Goal: Transaction & Acquisition: Purchase product/service

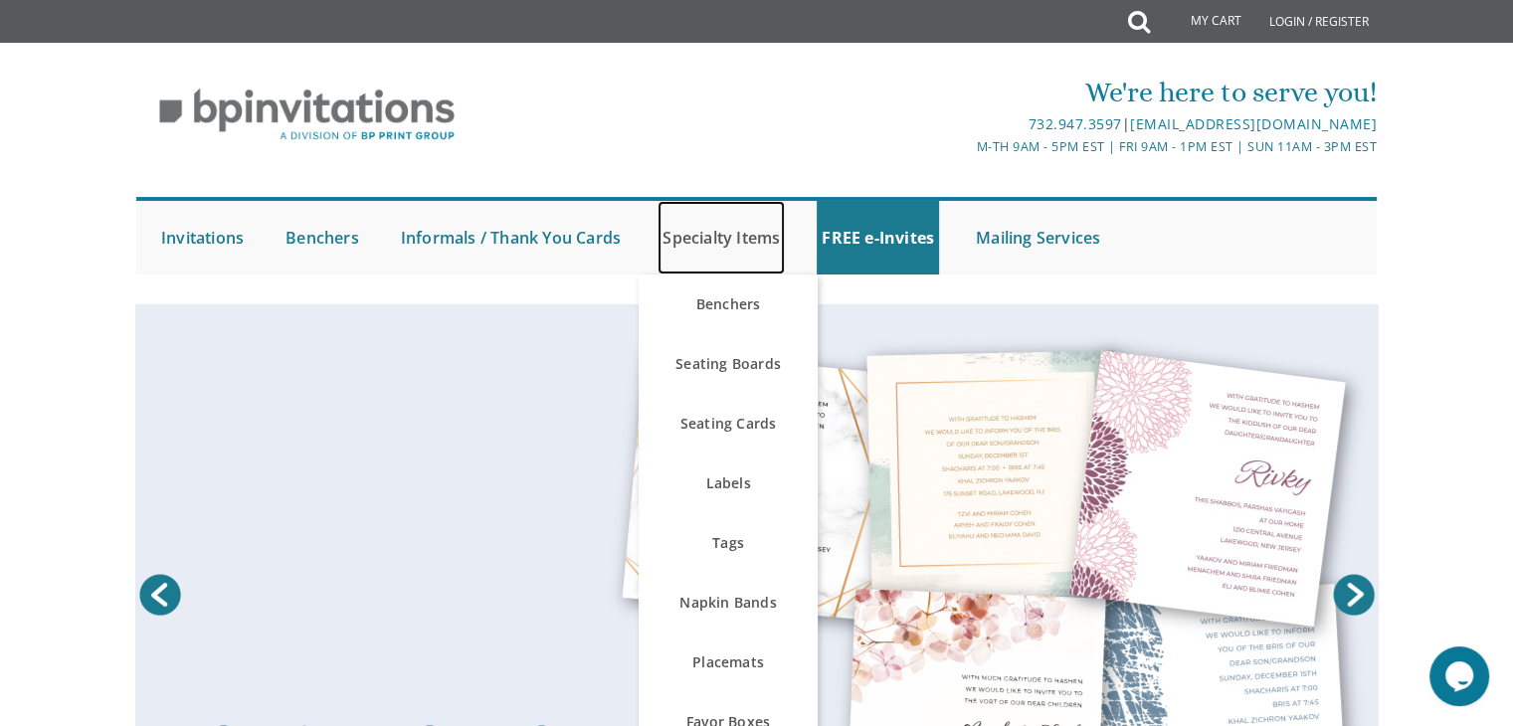
click at [728, 227] on link "Specialty Items" at bounding box center [721, 238] width 127 height 74
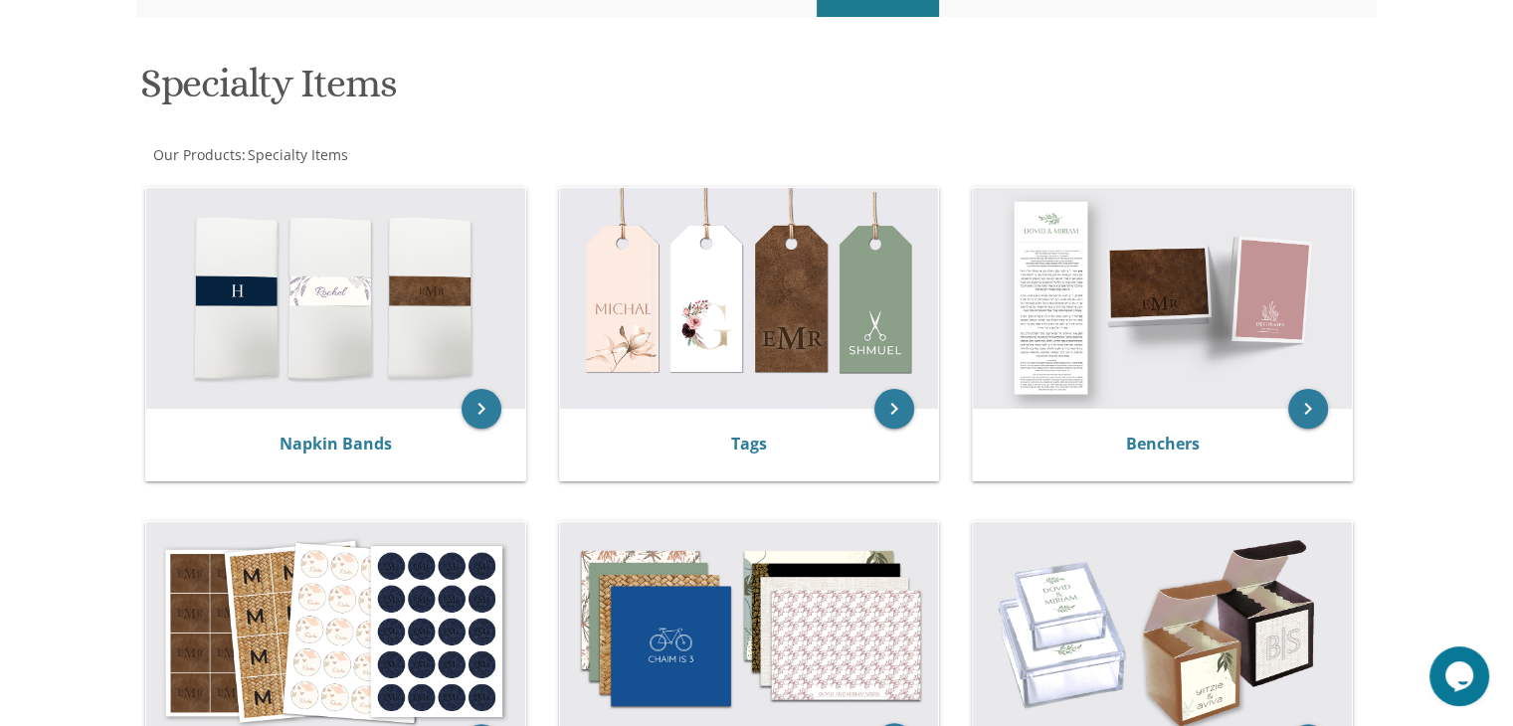
scroll to position [199, 0]
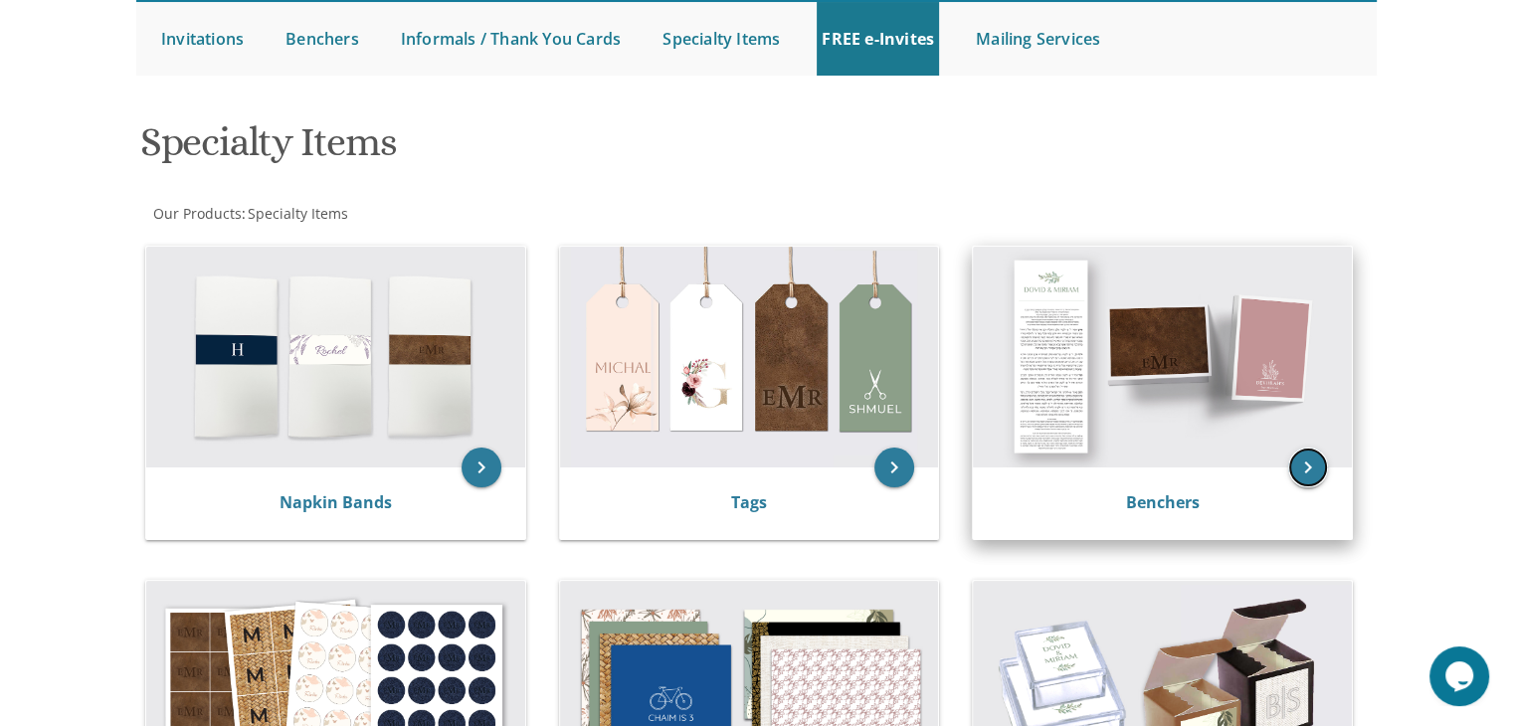
click at [1306, 464] on icon "keyboard_arrow_right" at bounding box center [1308, 468] width 40 height 40
click at [1309, 395] on img at bounding box center [1162, 357] width 379 height 221
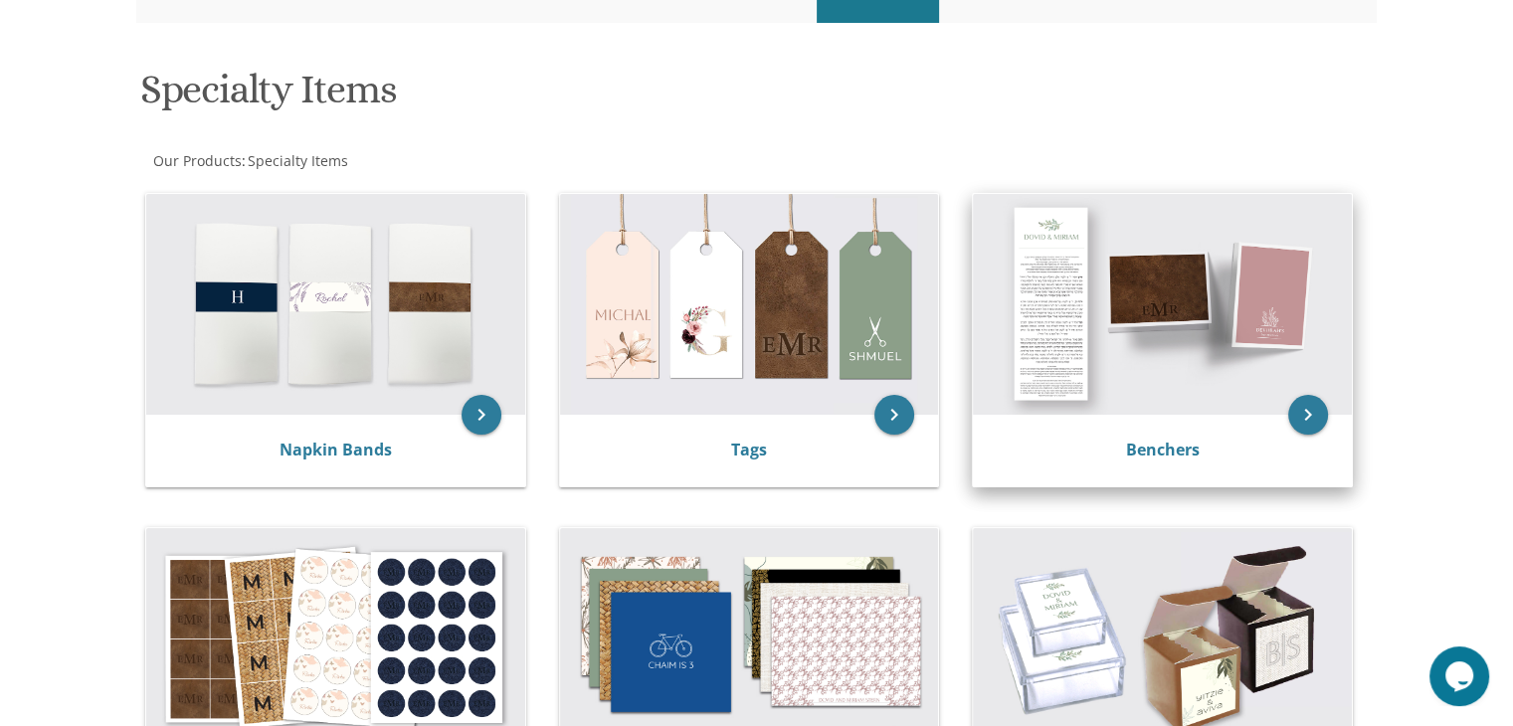
scroll to position [298, 0]
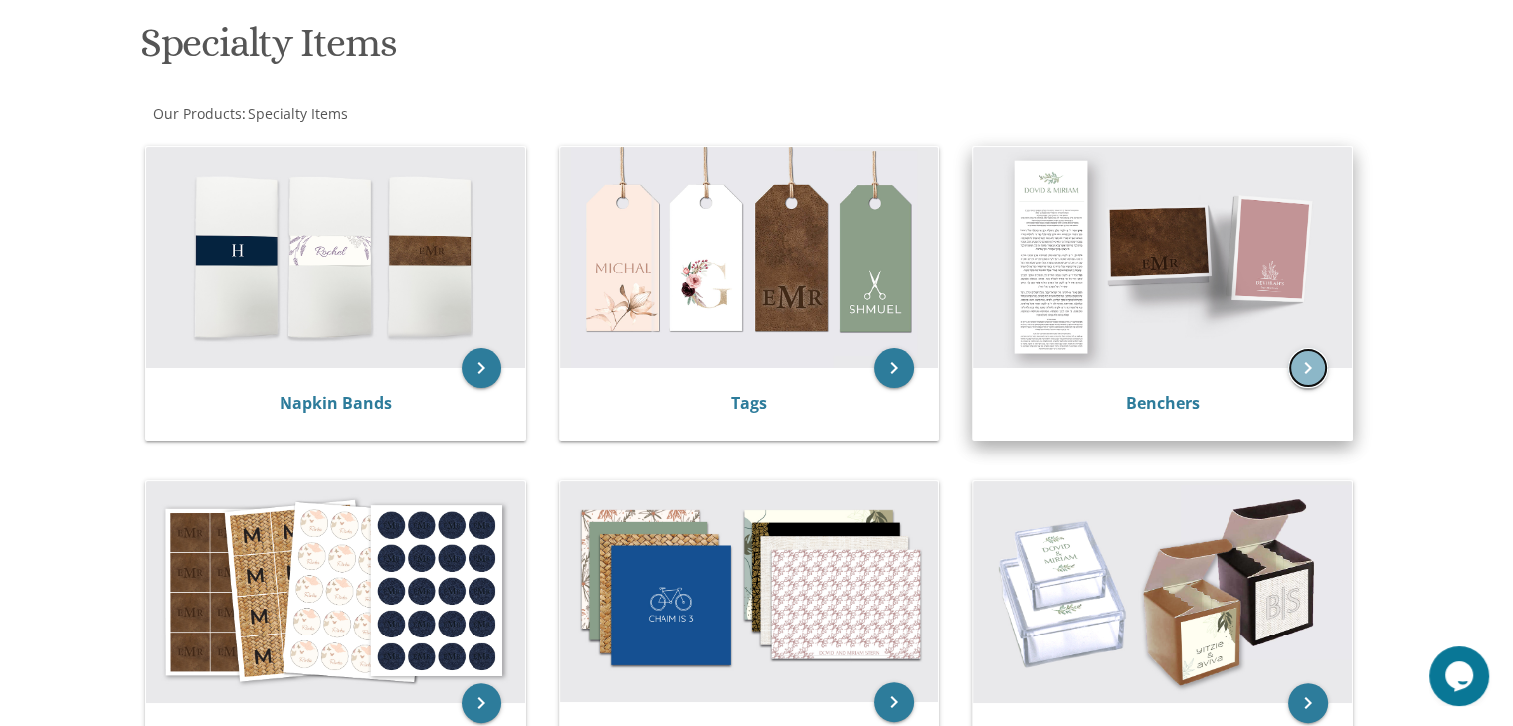
click at [1307, 383] on icon "keyboard_arrow_right" at bounding box center [1308, 368] width 40 height 40
click at [1216, 394] on div "Benchers" at bounding box center [1162, 404] width 331 height 24
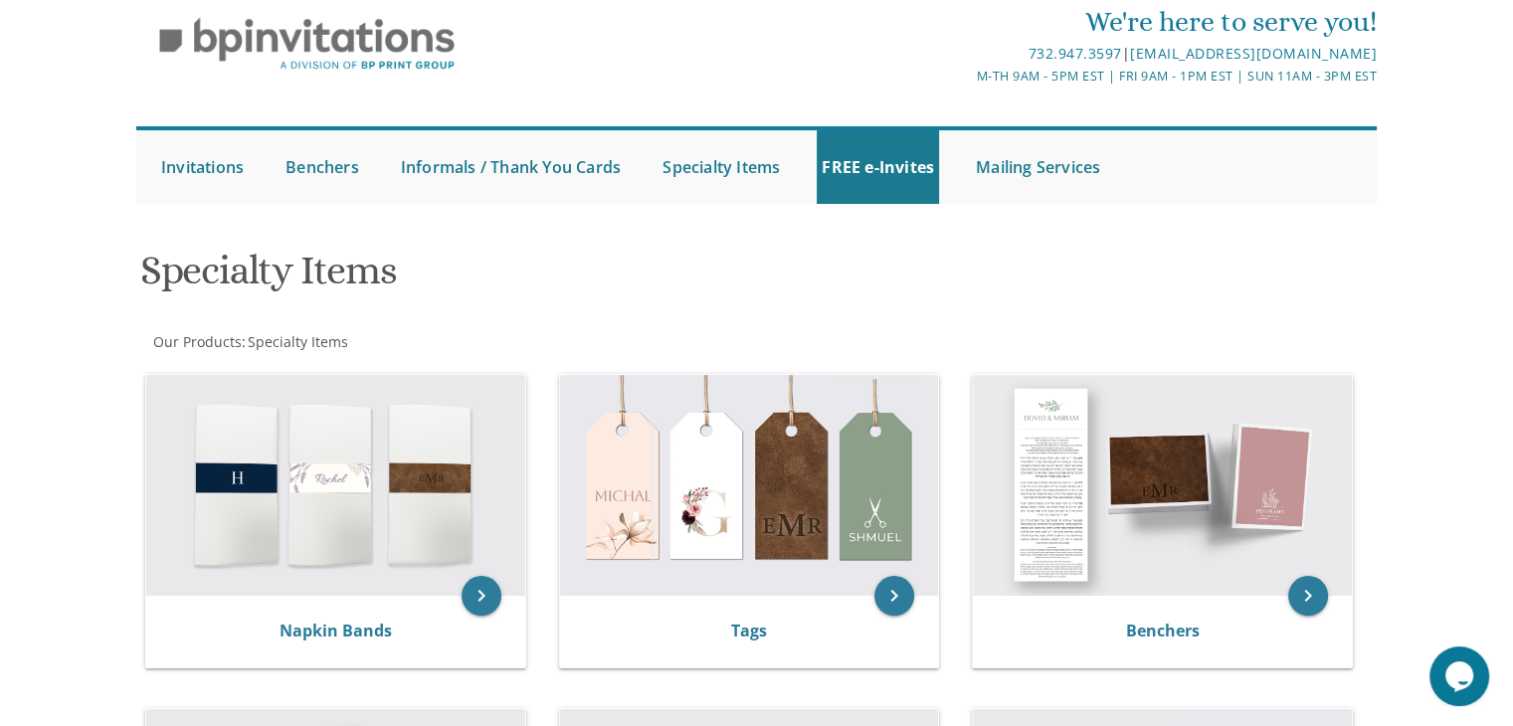
scroll to position [0, 0]
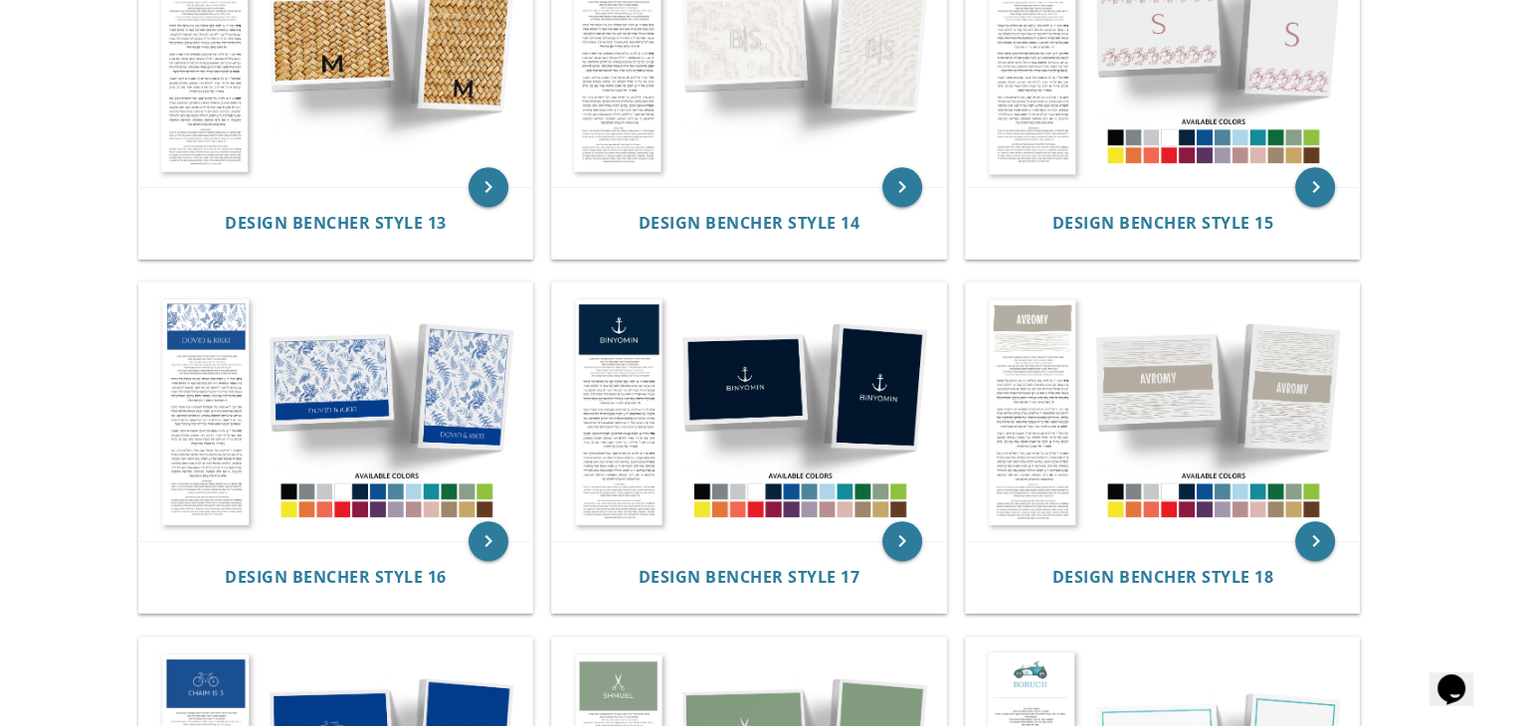
scroll to position [1890, 0]
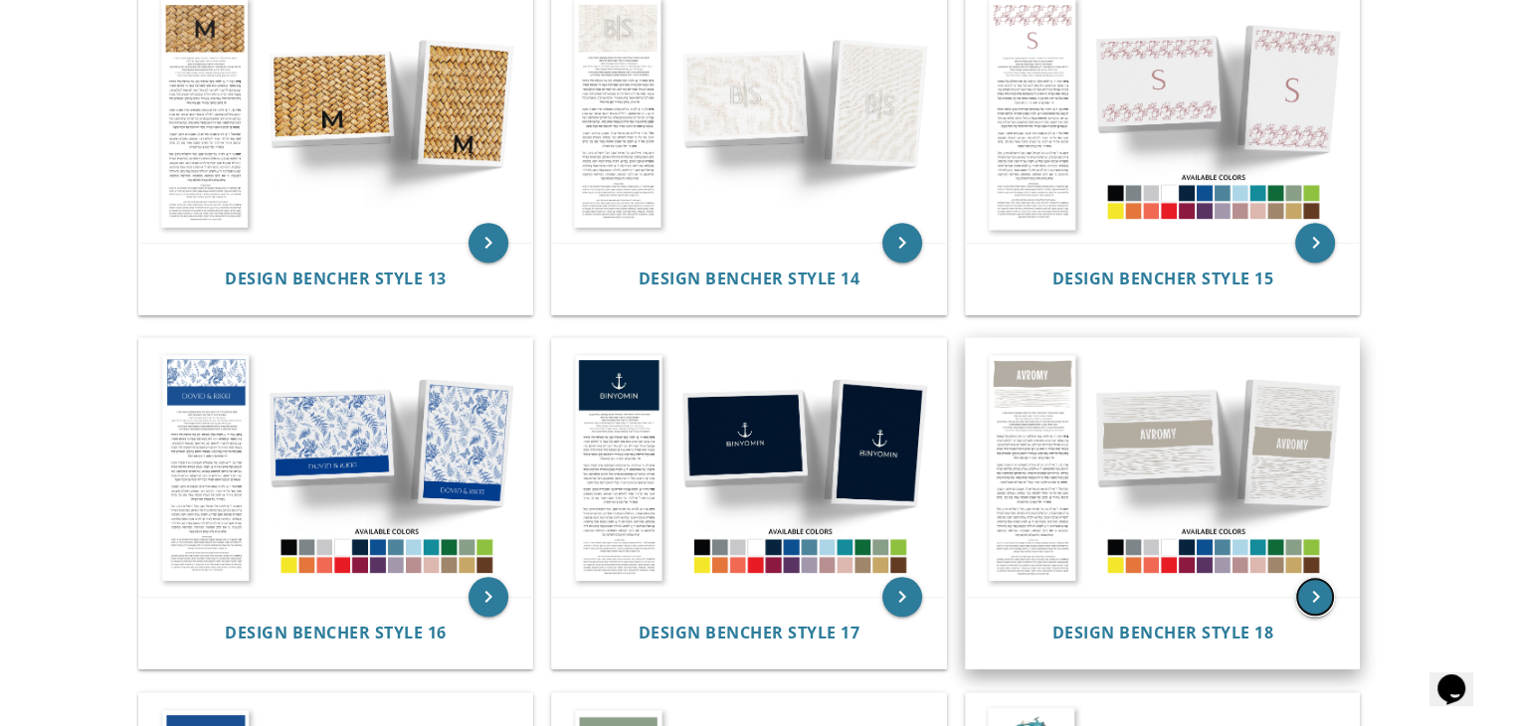
click at [1313, 586] on icon "keyboard_arrow_right" at bounding box center [1315, 597] width 40 height 40
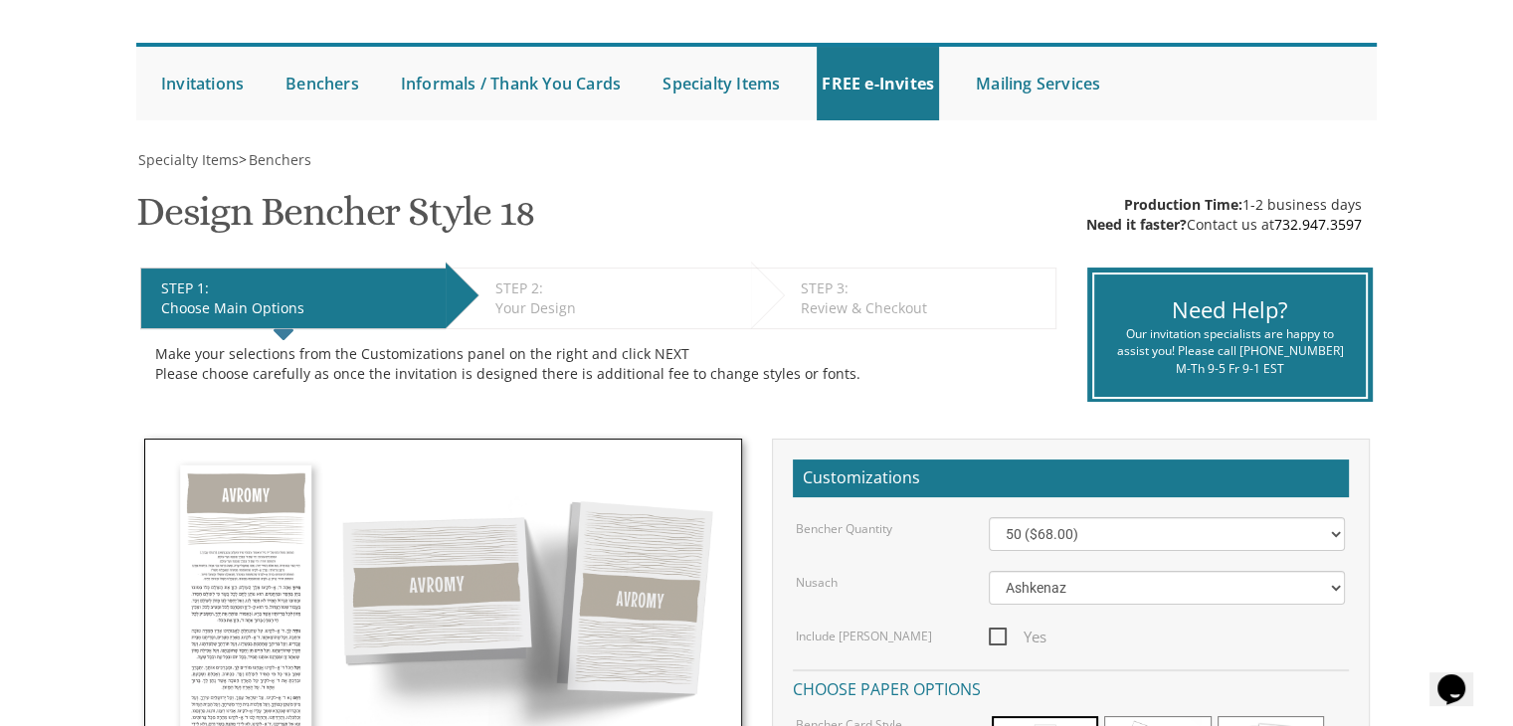
scroll to position [298, 0]
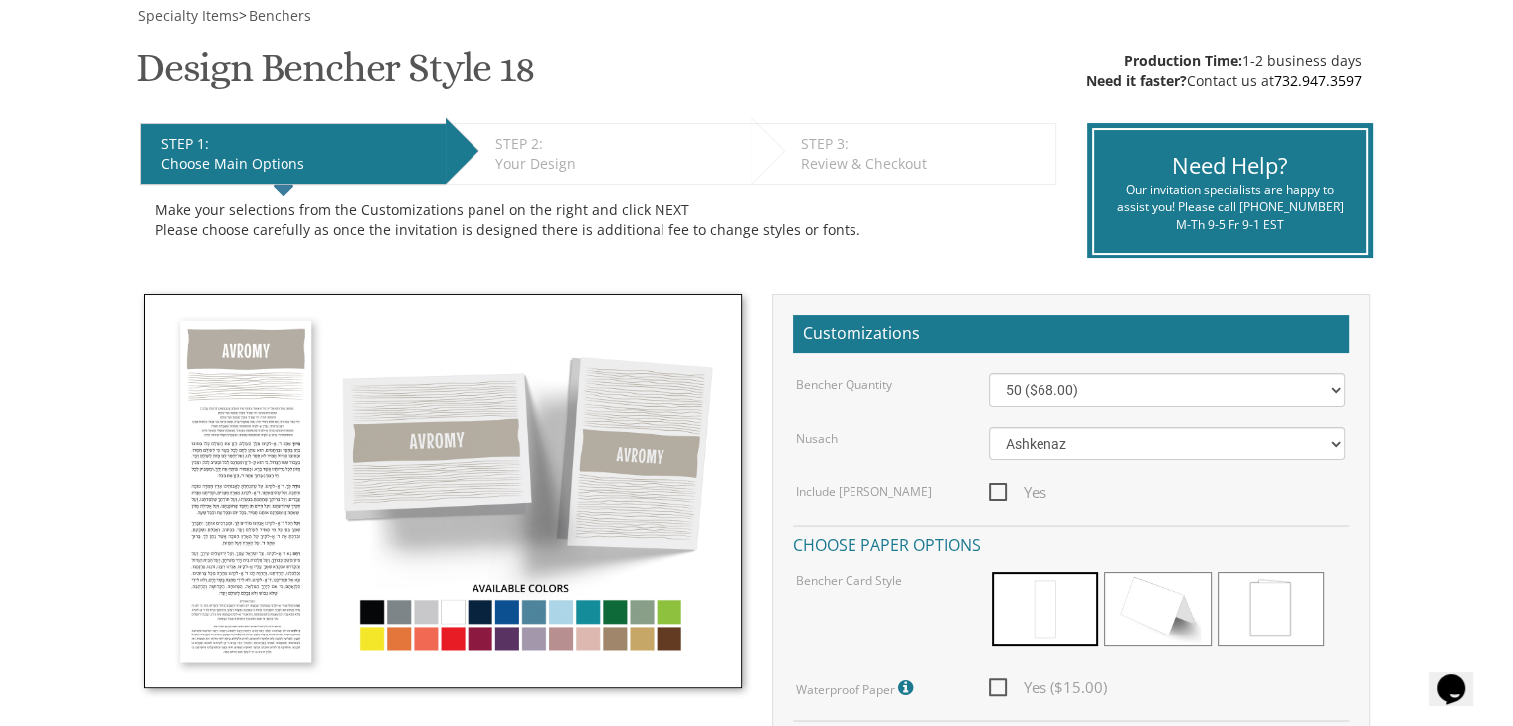
click at [513, 472] on img at bounding box center [443, 491] width 598 height 394
click at [657, 492] on img at bounding box center [443, 491] width 598 height 394
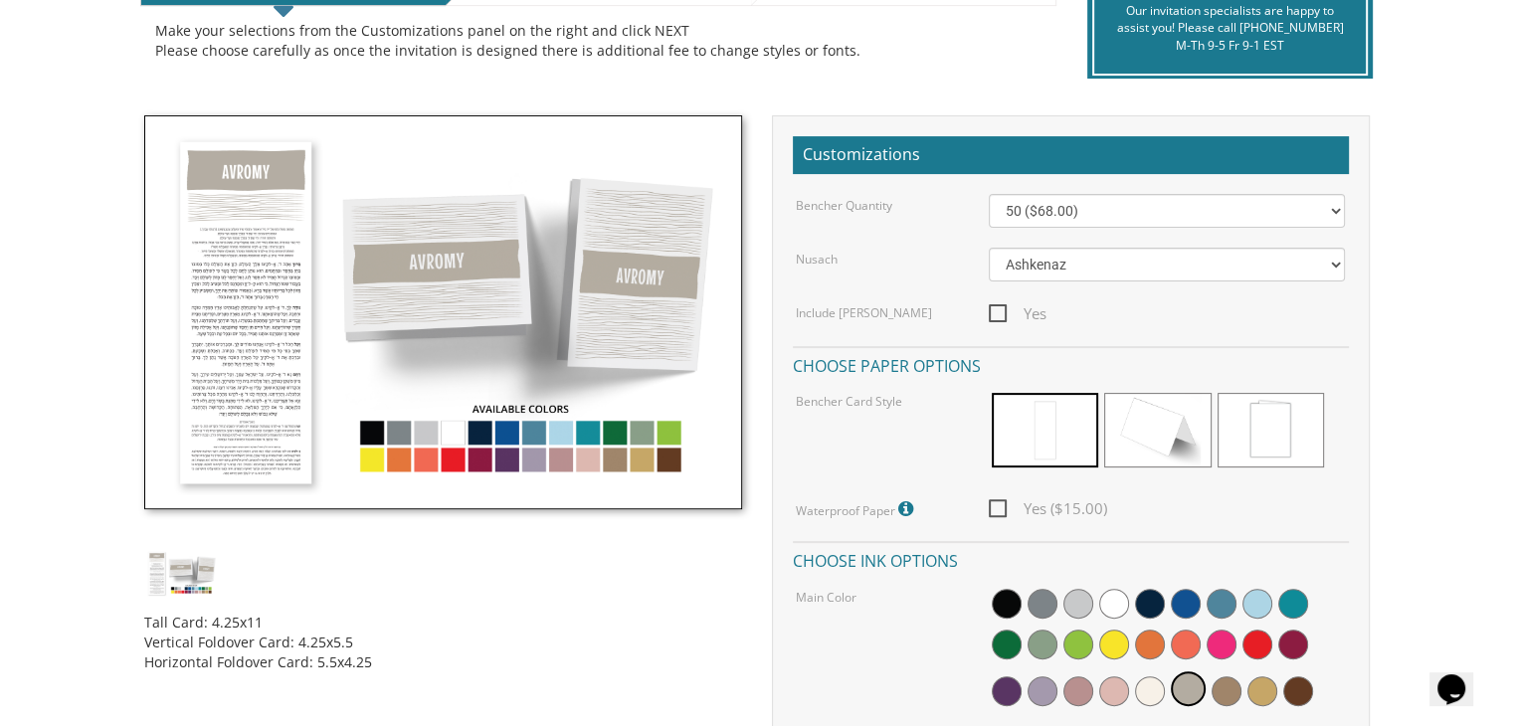
scroll to position [597, 0]
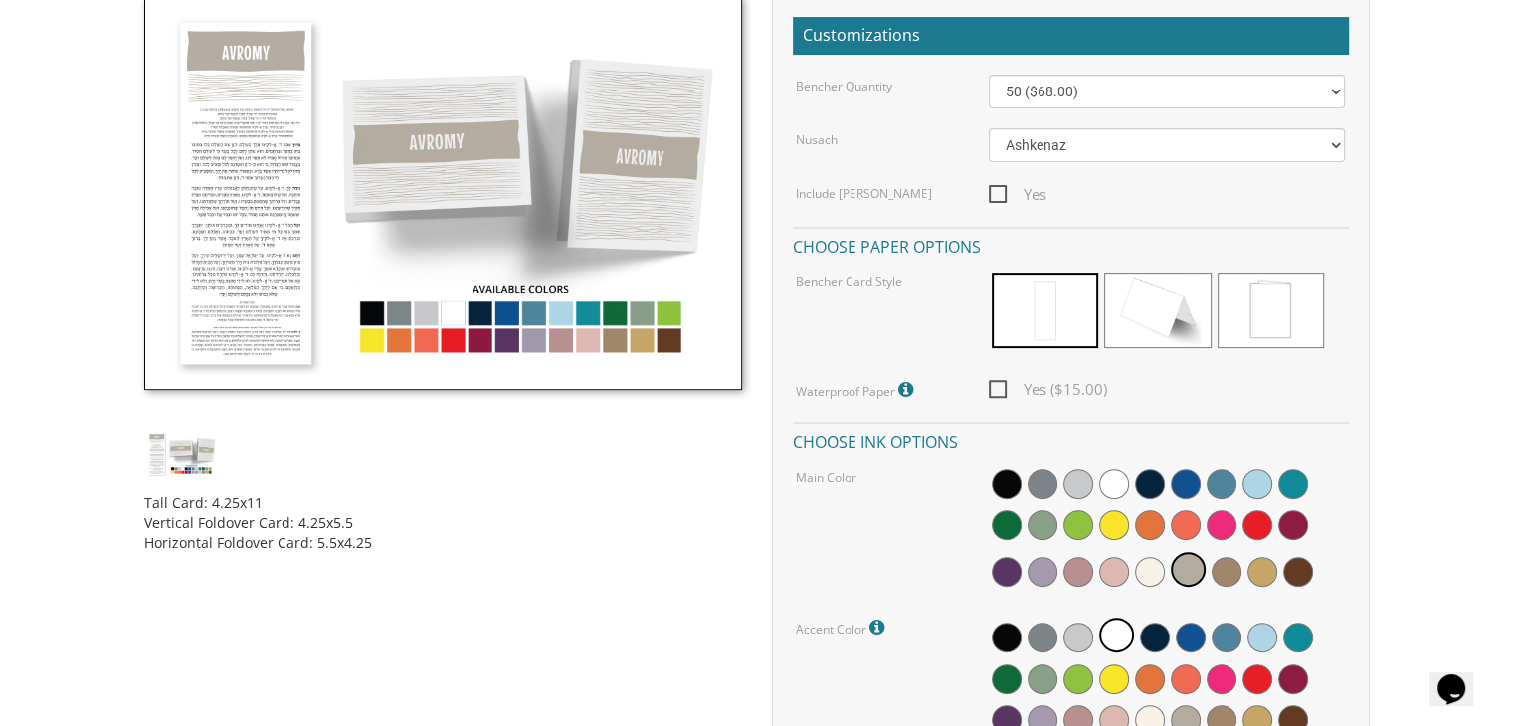
click at [186, 456] on img at bounding box center [181, 454] width 75 height 49
click at [154, 461] on img at bounding box center [181, 454] width 75 height 49
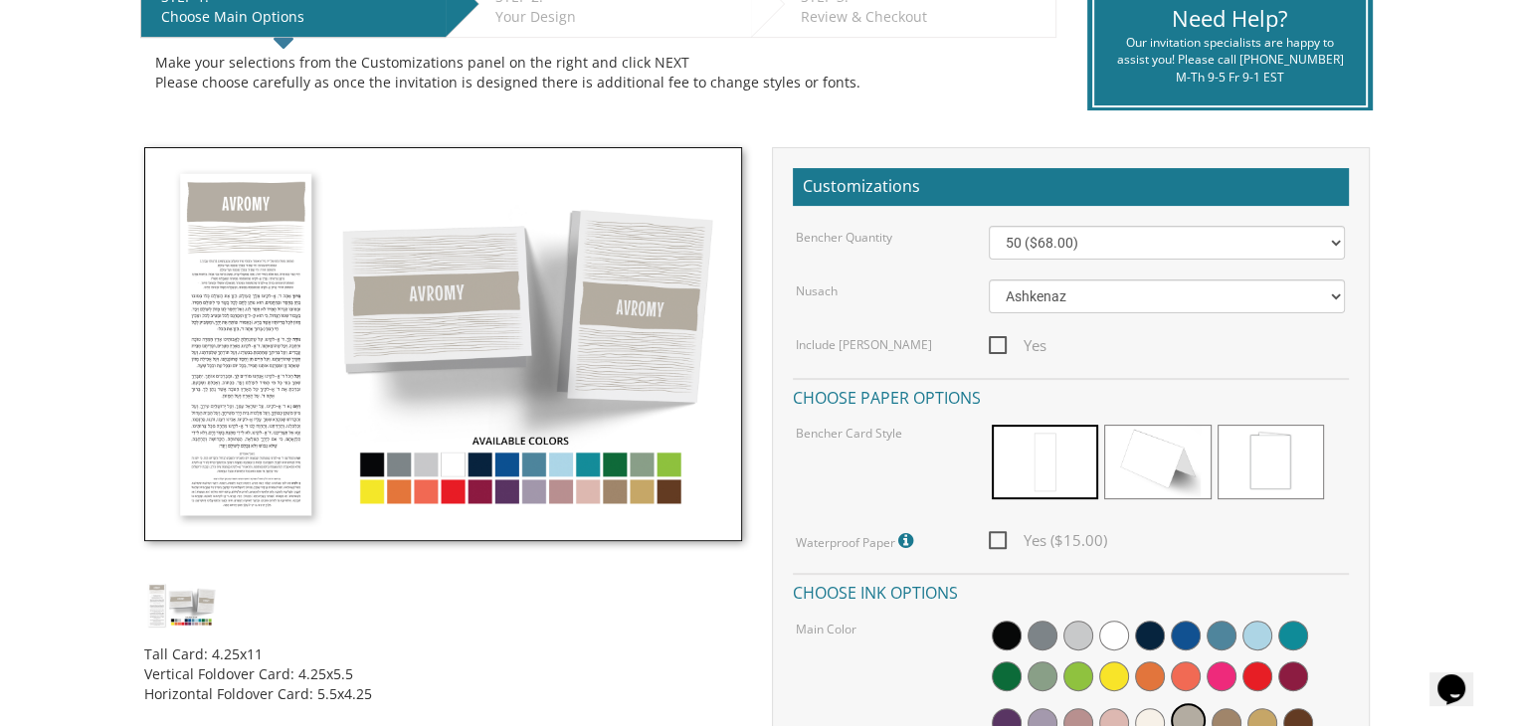
scroll to position [398, 0]
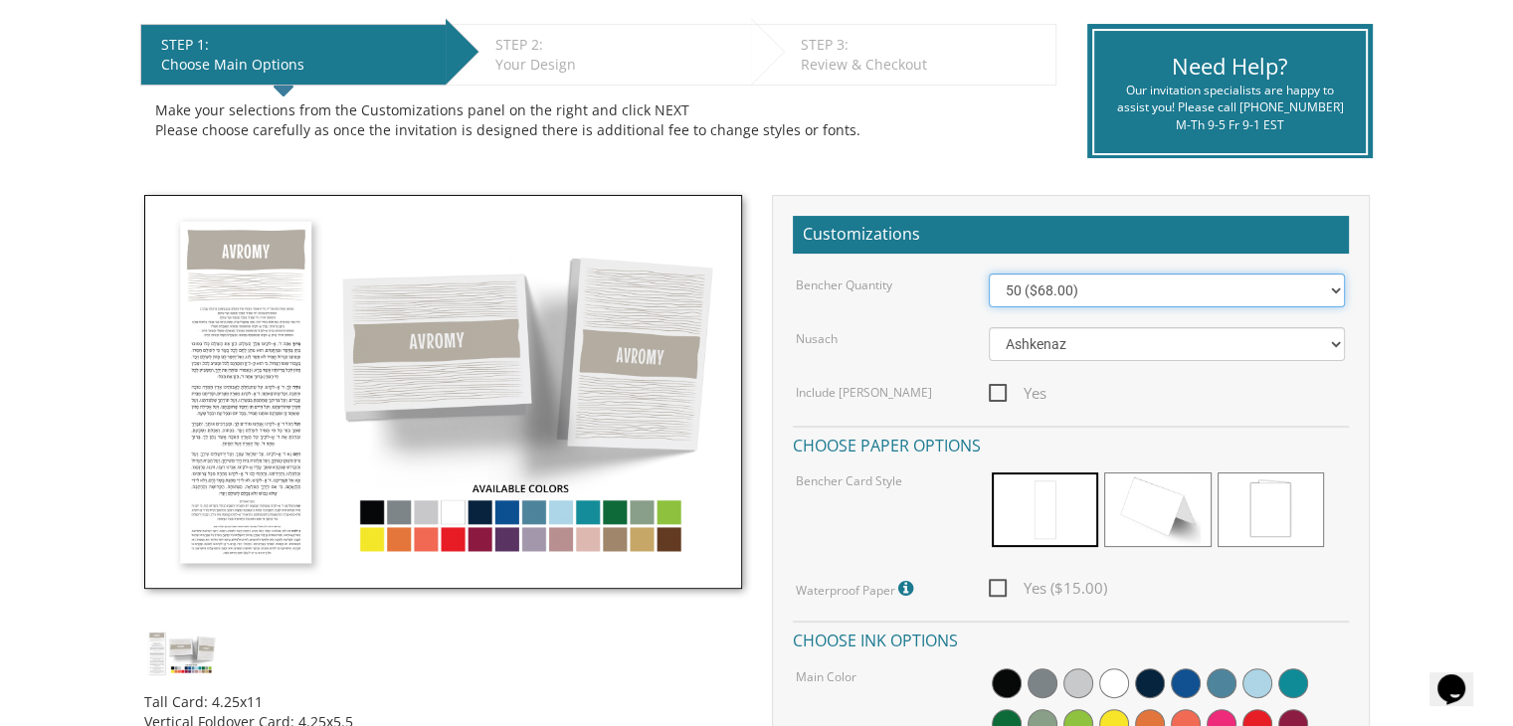
click at [1216, 288] on select "50 ($68.00) 60 ($74.80) 70 ($81.60) 80 ($88.40) 90 ($95.20) 100 ($102.00) 125 (…" at bounding box center [1167, 291] width 356 height 34
click at [989, 274] on select "50 ($68.00) 60 ($74.80) 70 ($81.60) 80 ($88.40) 90 ($95.20) 100 ($102.00) 125 (…" at bounding box center [1167, 291] width 356 height 34
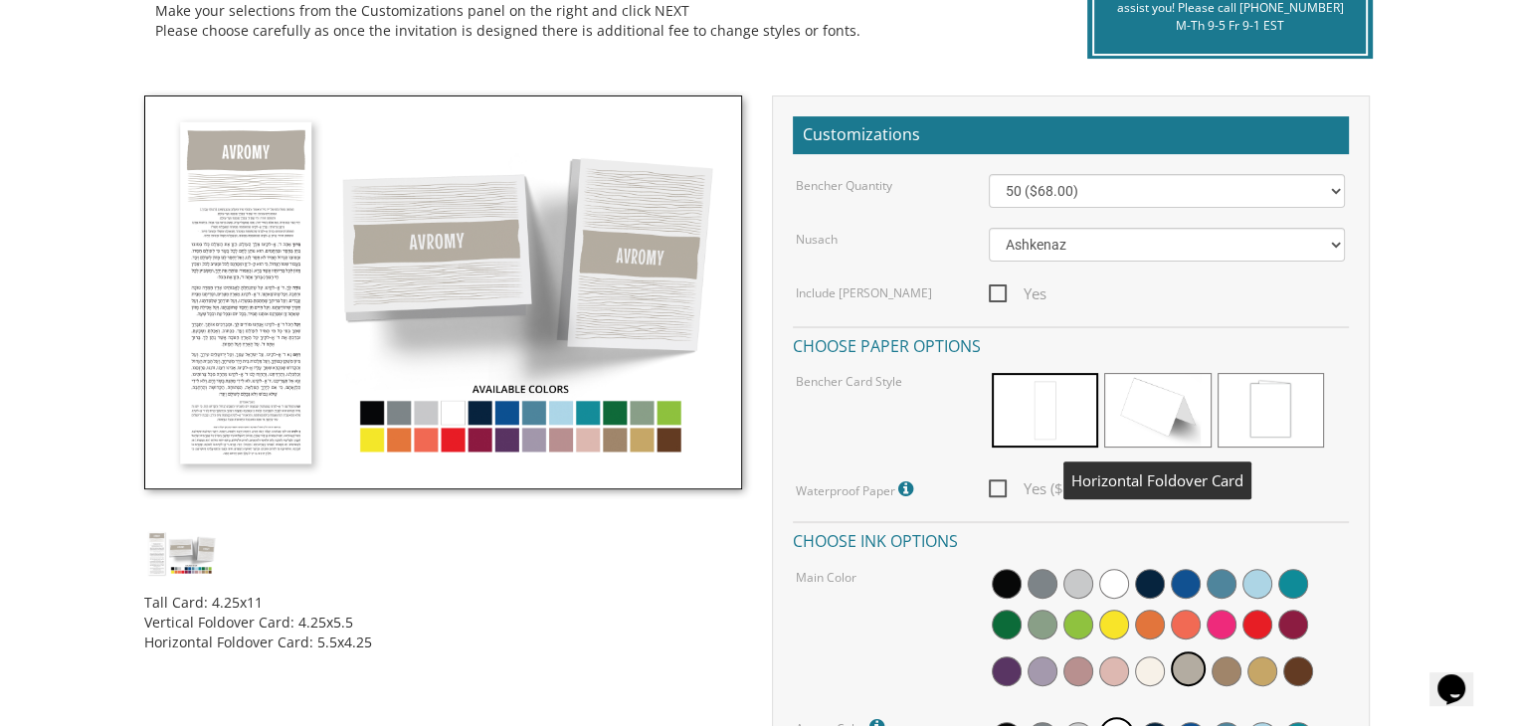
click at [1124, 397] on span at bounding box center [1157, 410] width 106 height 75
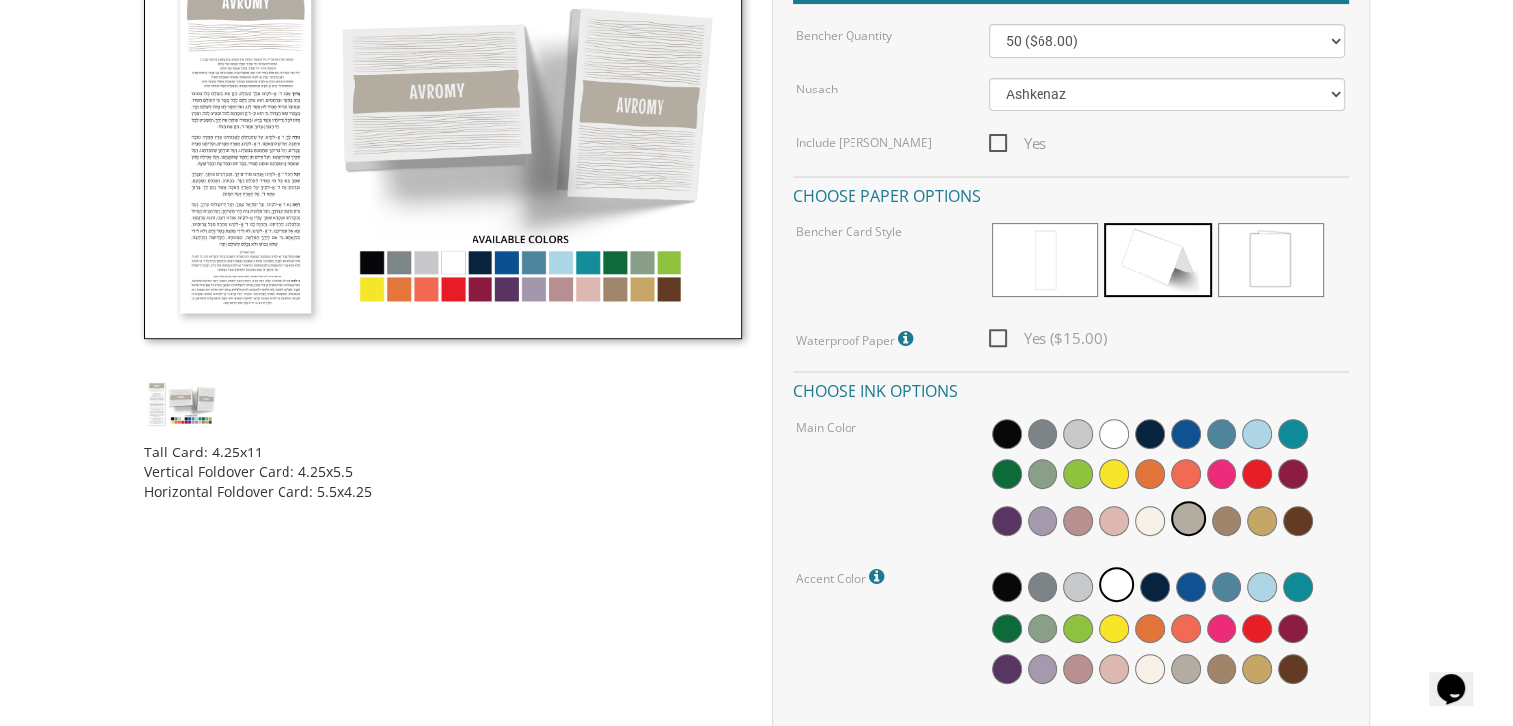
scroll to position [696, 0]
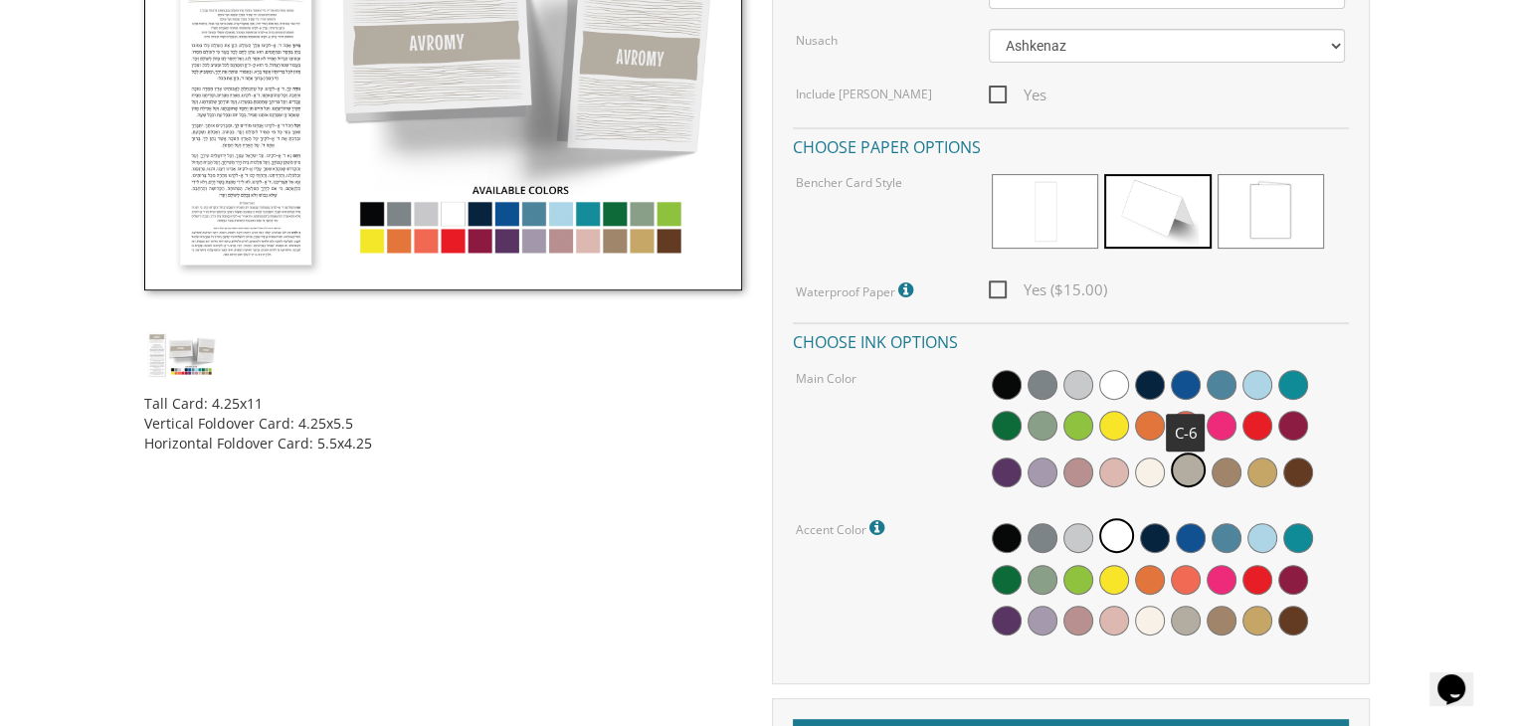
click at [1187, 391] on span at bounding box center [1186, 385] width 30 height 30
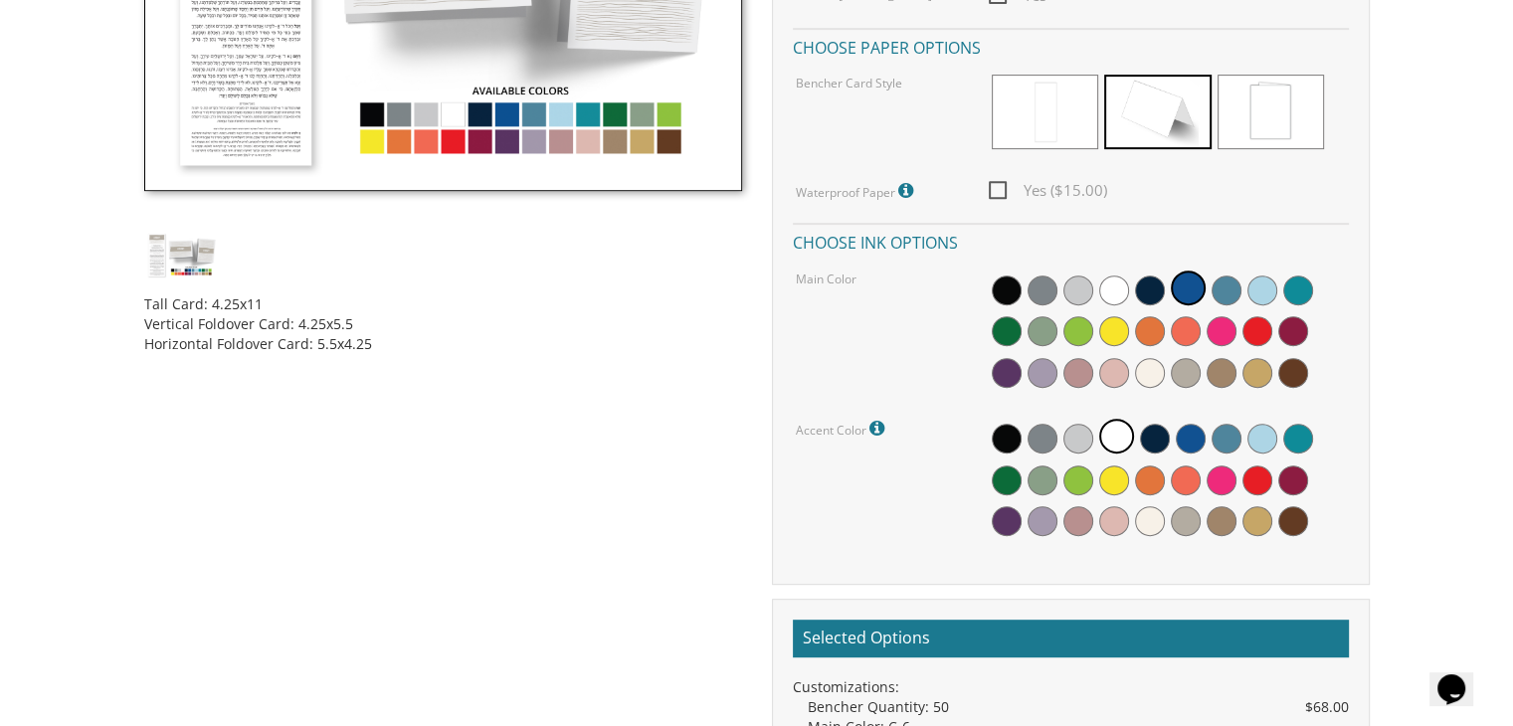
scroll to position [895, 0]
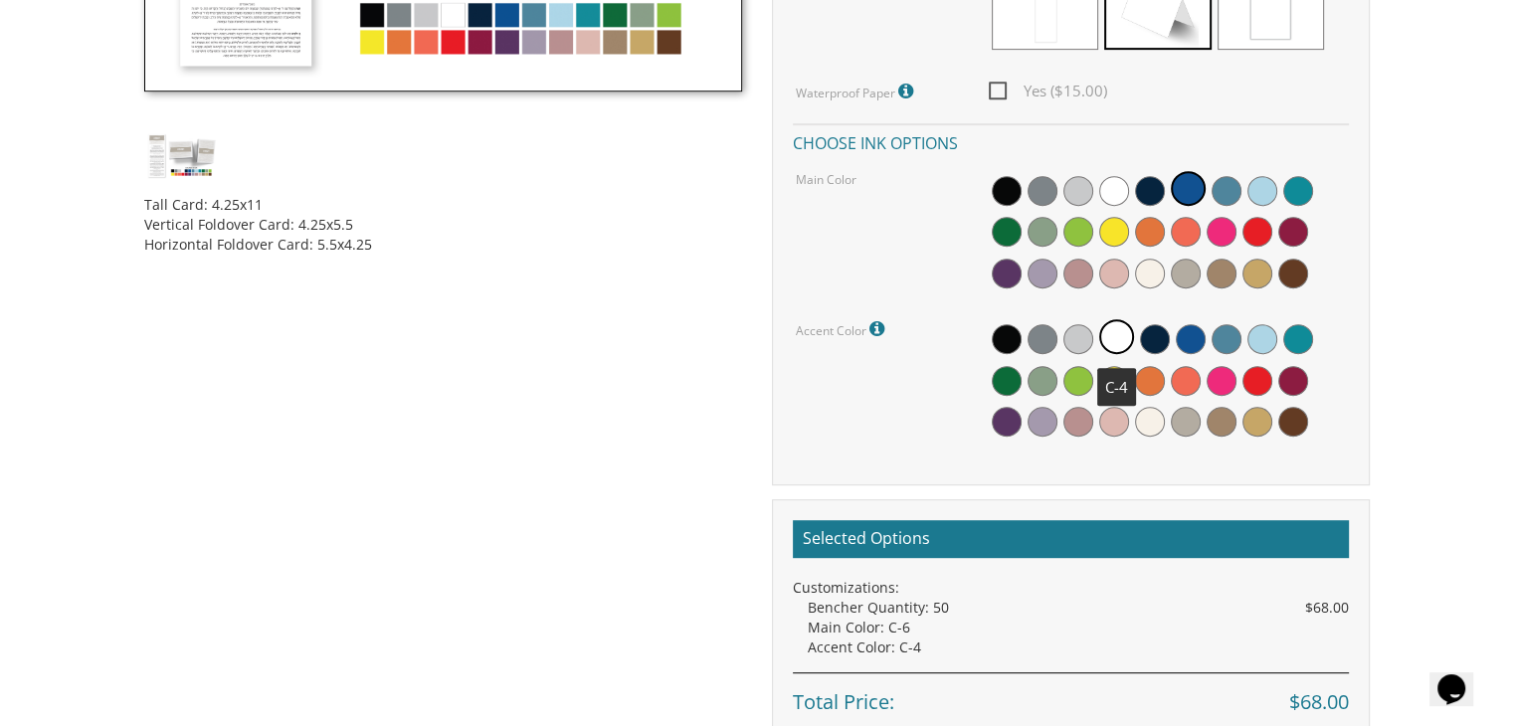
click at [1114, 335] on span at bounding box center [1116, 336] width 35 height 35
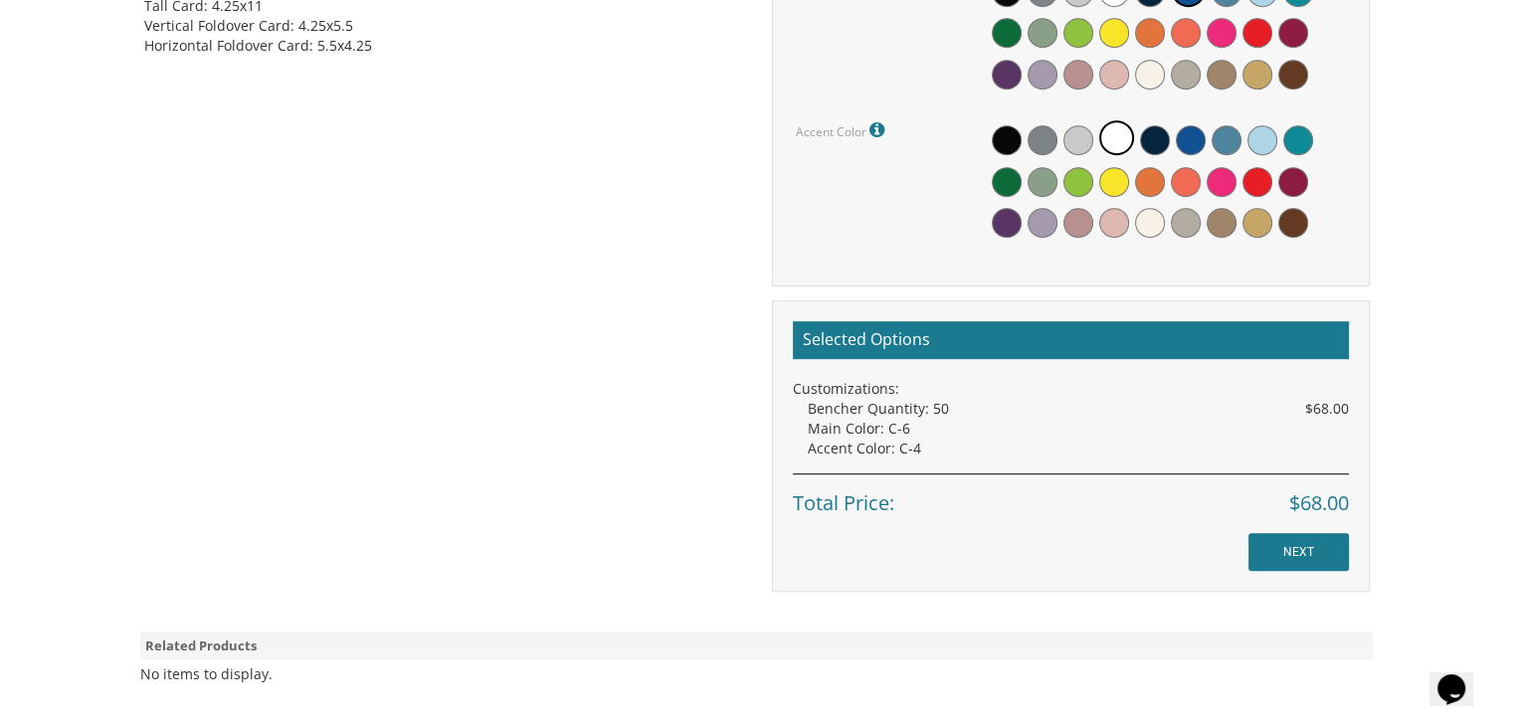
scroll to position [1194, 0]
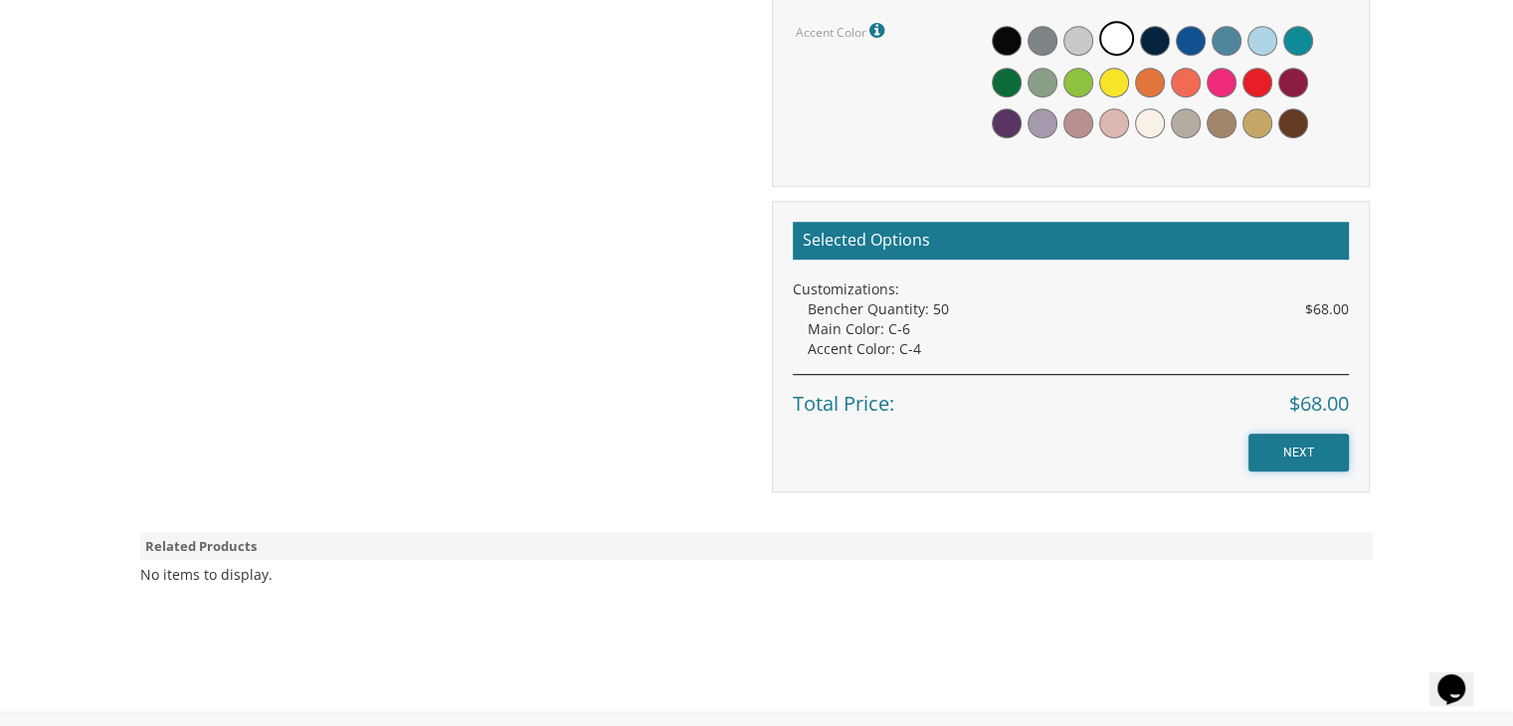
click at [1300, 443] on input "NEXT" at bounding box center [1299, 453] width 100 height 38
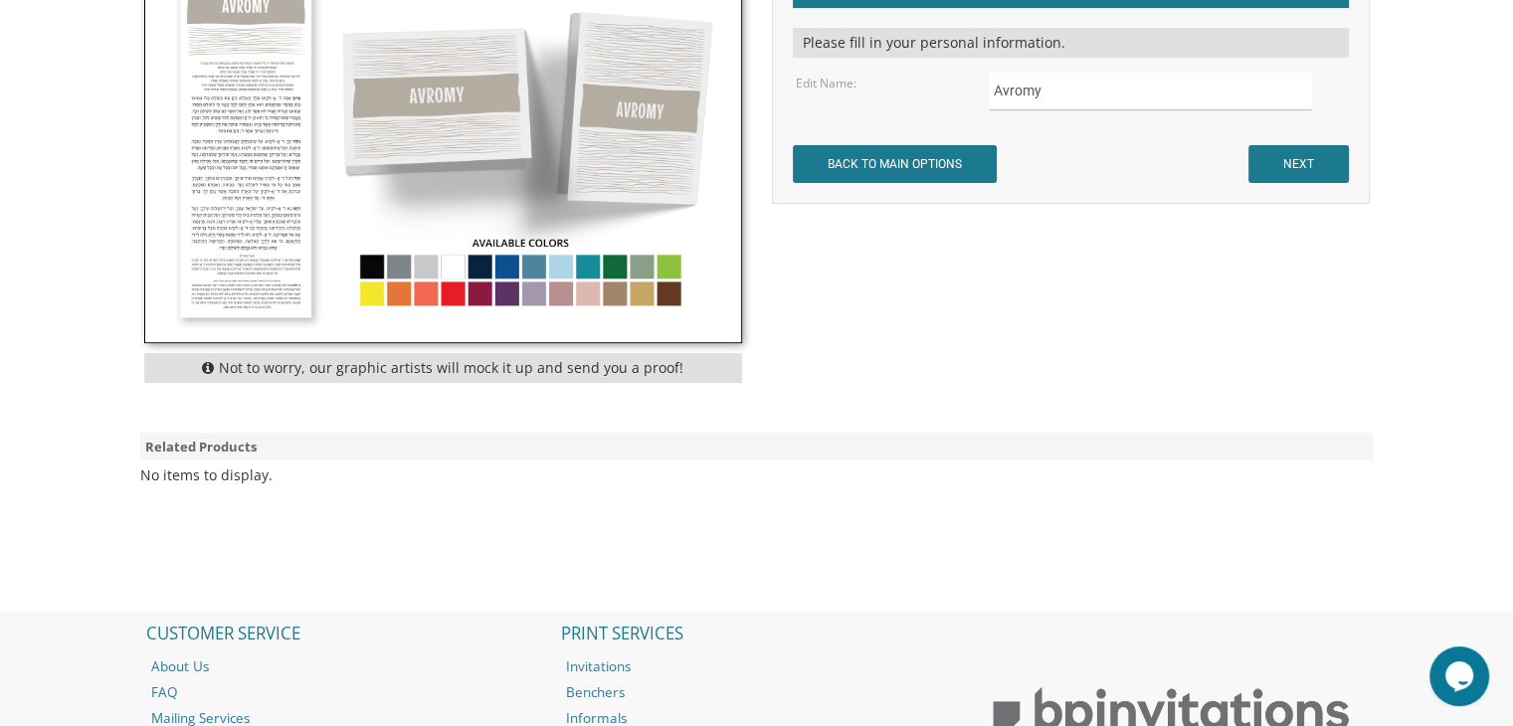
scroll to position [467, 0]
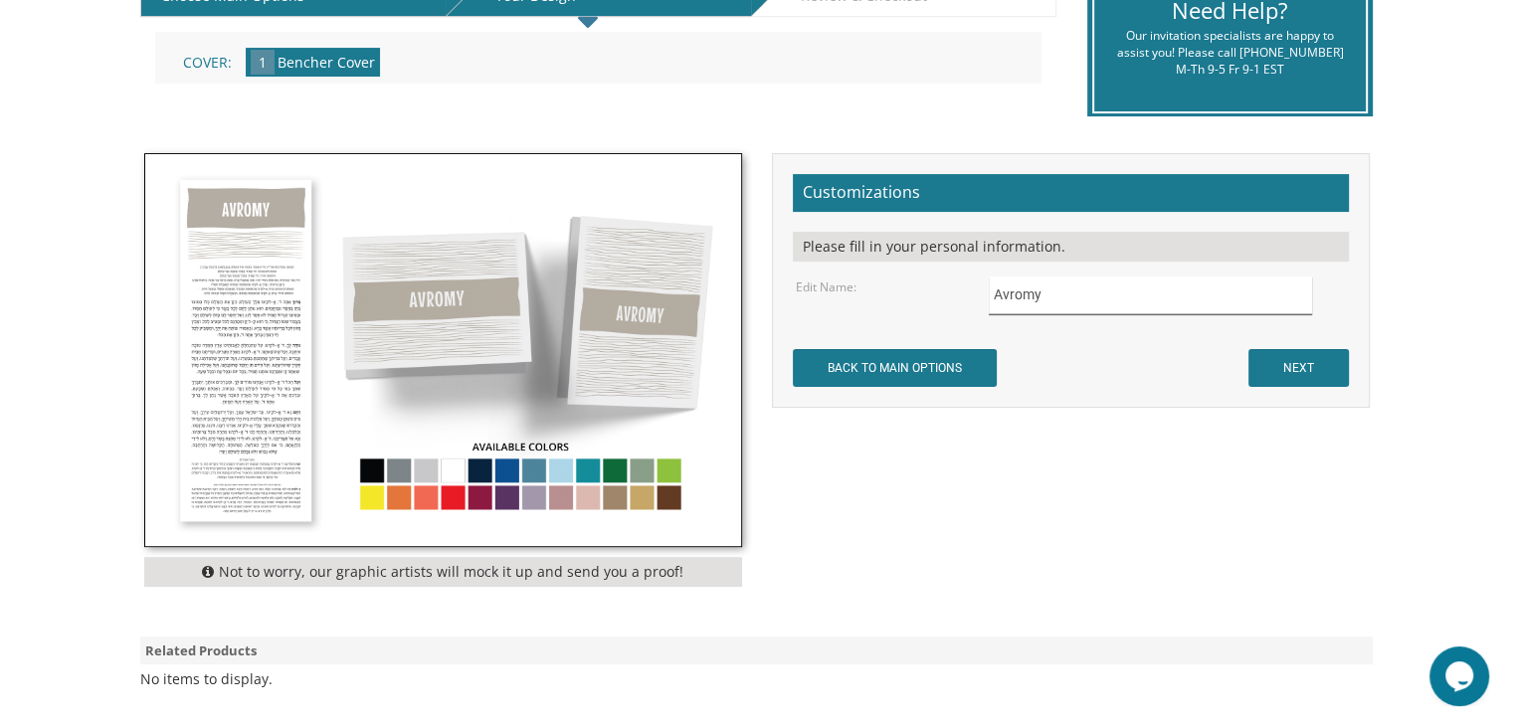
drag, startPoint x: 1070, startPoint y: 297, endPoint x: 945, endPoint y: 275, distance: 126.4
click at [945, 277] on div "Edit Name: Avromy" at bounding box center [1070, 296] width 579 height 39
type input "H"
type input "יוס"
click at [936, 371] on input "BACK TO MAIN OPTIONS" at bounding box center [895, 368] width 204 height 38
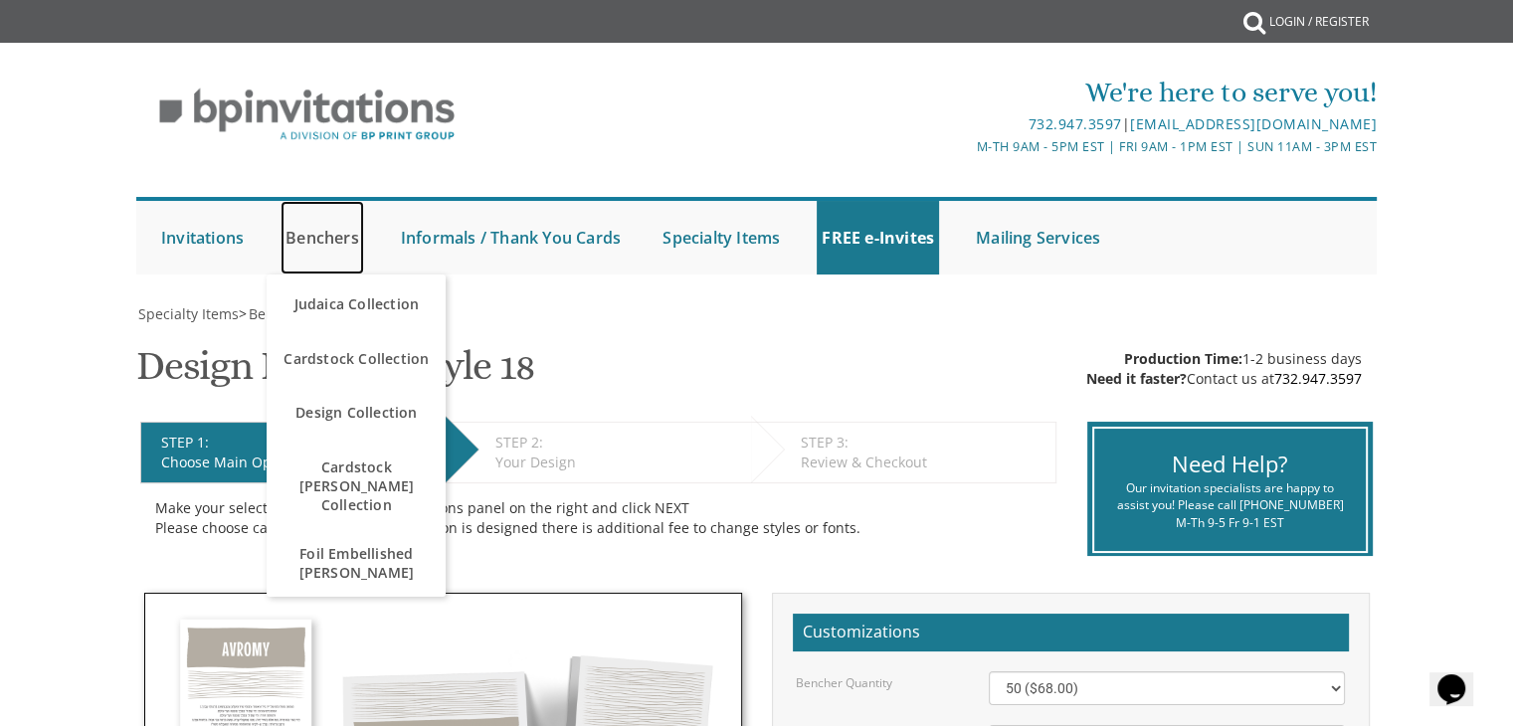
click at [309, 241] on link "Benchers" at bounding box center [323, 238] width 84 height 74
click at [329, 243] on link "Benchers" at bounding box center [323, 238] width 84 height 74
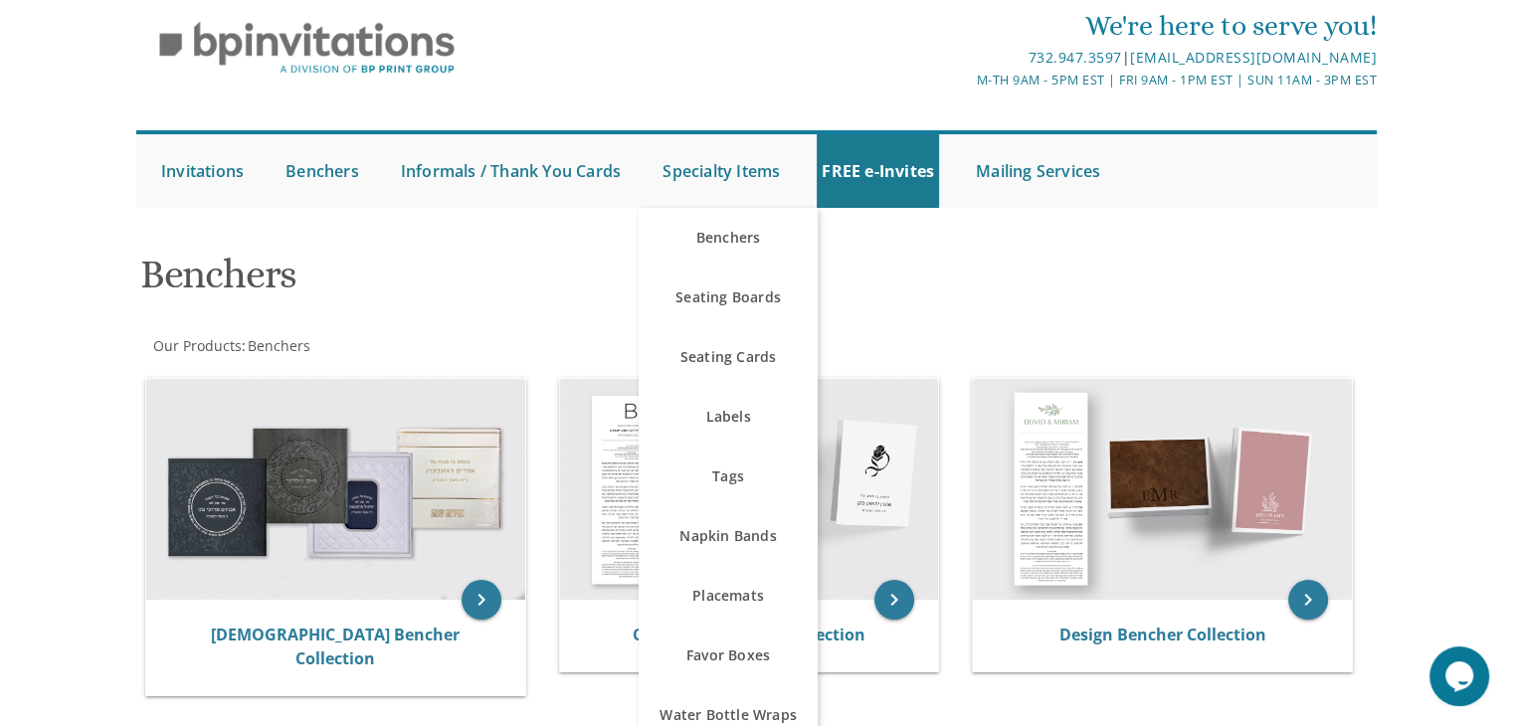
scroll to position [298, 0]
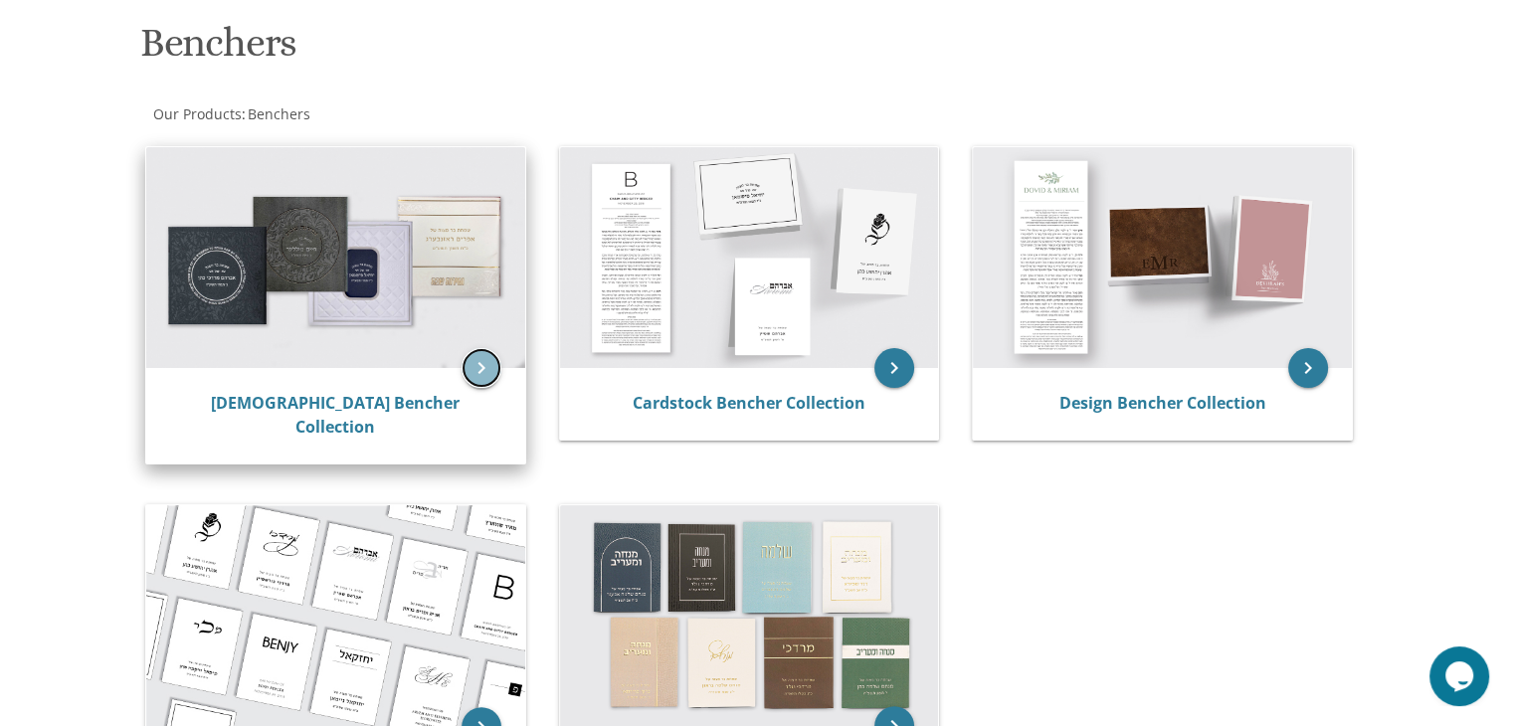
click at [477, 373] on icon "keyboard_arrow_right" at bounding box center [482, 368] width 40 height 40
